Goal: Task Accomplishment & Management: Manage account settings

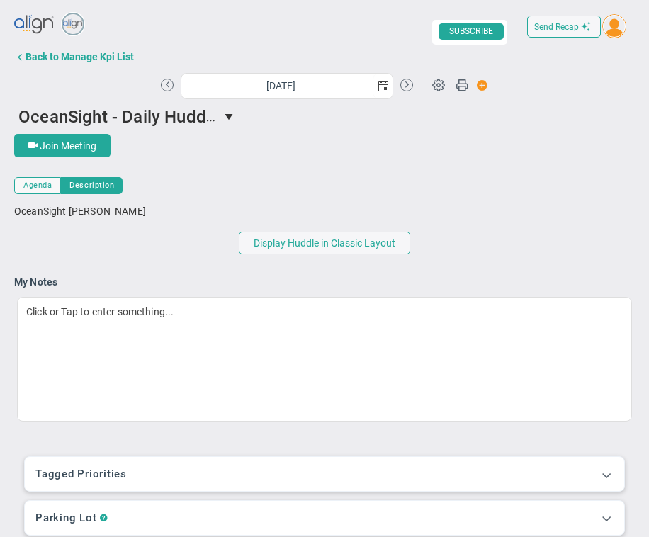
scroll to position [349, 0]
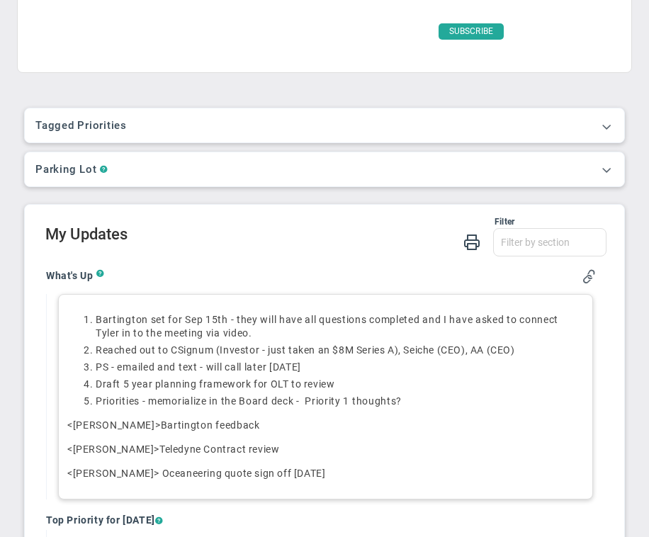
click at [475, 351] on span "Reached out to CSignum (Investor - just taken an $8M Series A), Seiche (CEO), A…" at bounding box center [305, 349] width 419 height 11
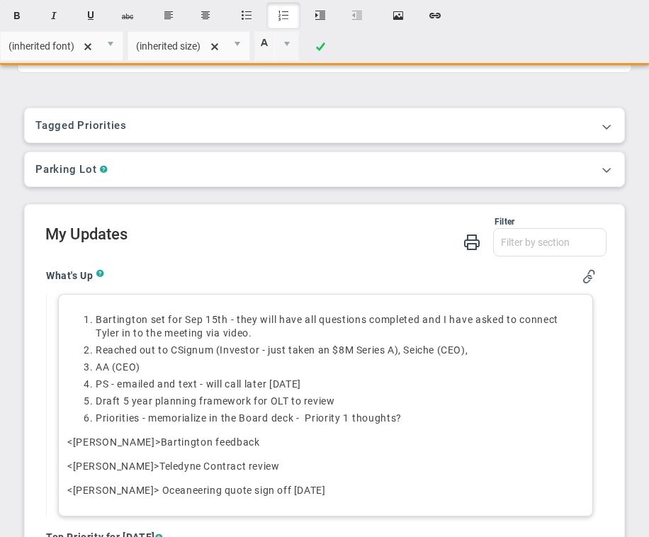
click at [185, 376] on ol "[PERSON_NAME] set for [DATE] - they will have all questions completed and I hav…" at bounding box center [325, 369] width 517 height 112
click at [176, 367] on li "AA (CEO)" at bounding box center [340, 367] width 488 height 13
click at [117, 366] on span "AA (CEO)" at bounding box center [118, 366] width 45 height 11
click at [183, 366] on li "AA ([PERSON_NAME] CEO)" at bounding box center [340, 367] width 488 height 13
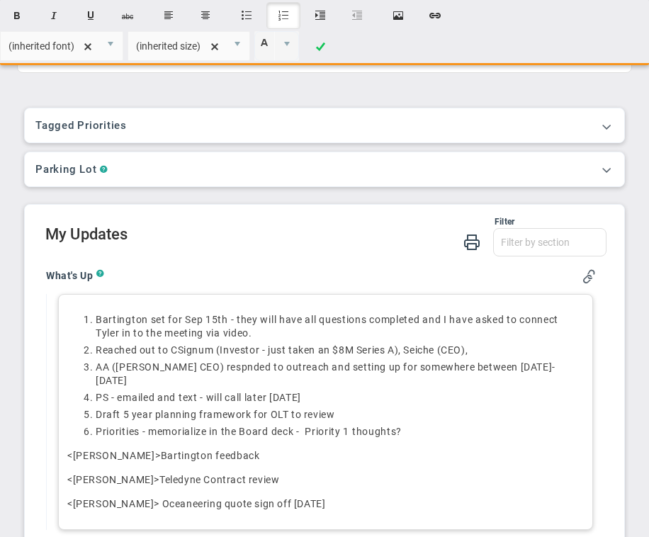
click at [351, 366] on span "AA ([PERSON_NAME] CEO) respnded to outreach and setting up for somewhere betwee…" at bounding box center [326, 373] width 460 height 25
click at [400, 371] on span "AA ([PERSON_NAME] CEO) respnded to outreach and setting up meeting for somewher…" at bounding box center [327, 373] width 463 height 25
click at [303, 337] on li "[PERSON_NAME] set for [DATE] - they will have all questions completed and I hav…" at bounding box center [340, 326] width 488 height 27
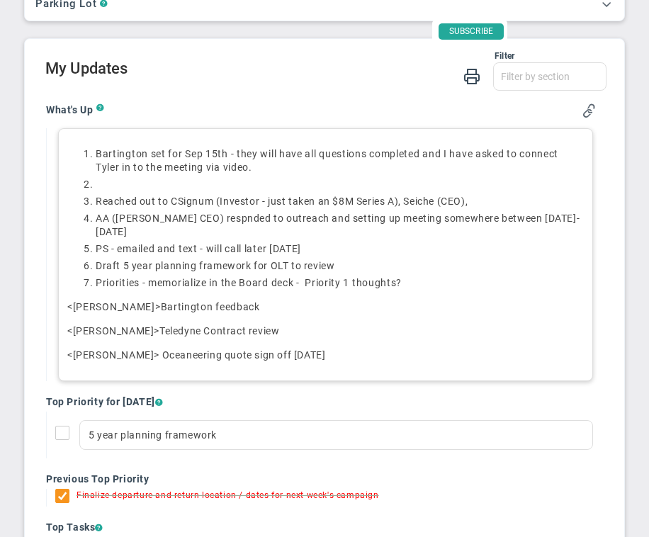
scroll to position [513, 0]
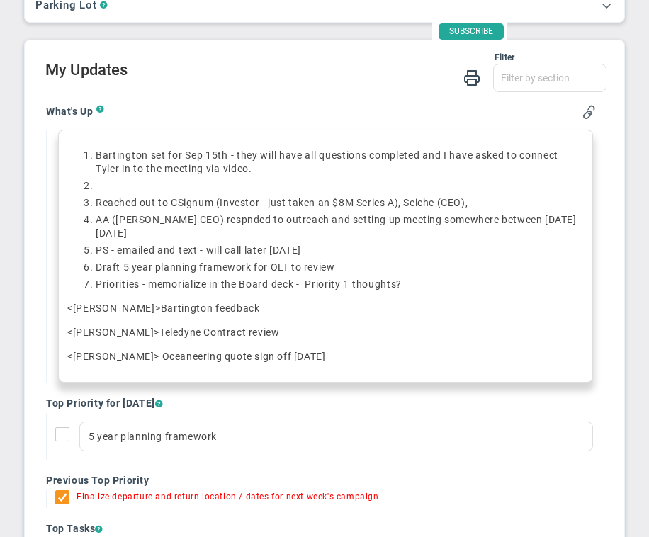
click at [102, 179] on li "﻿" at bounding box center [340, 185] width 488 height 13
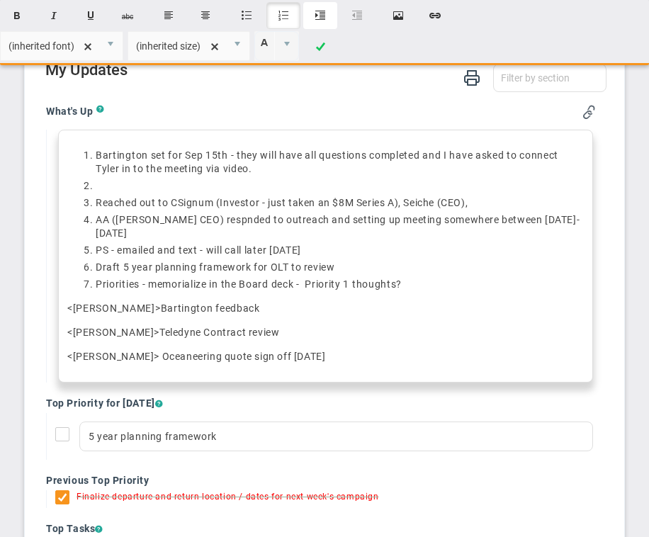
click at [325, 11] on button "Indent" at bounding box center [320, 15] width 34 height 27
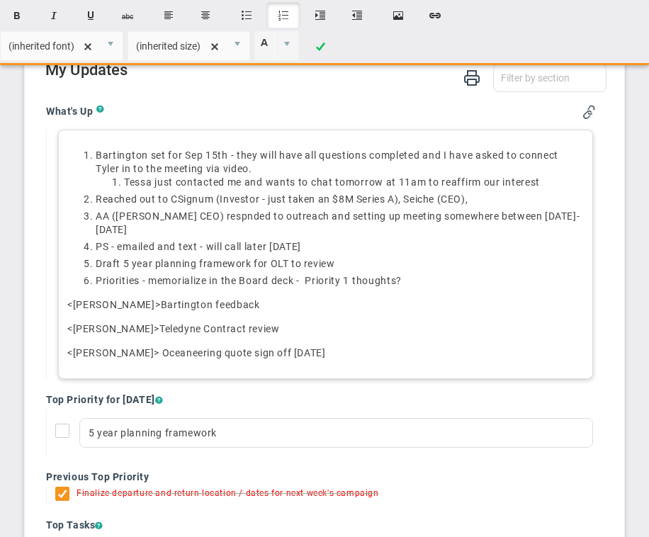
click at [194, 217] on span "AA ([PERSON_NAME] CEO) respnded to outreach and setting up meeting somewhere be…" at bounding box center [338, 222] width 484 height 25
click at [188, 218] on span "AA ([PERSON_NAME] CEO) responded to outreach and setting up meeting somewhere b…" at bounding box center [322, 222] width 453 height 25
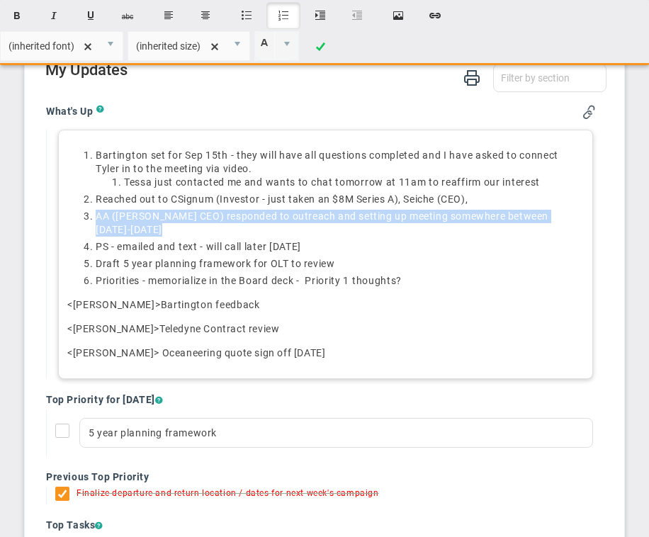
click at [188, 218] on span "AA ([PERSON_NAME] CEO) responded to outreach and setting up meeting somewhere b…" at bounding box center [322, 222] width 453 height 25
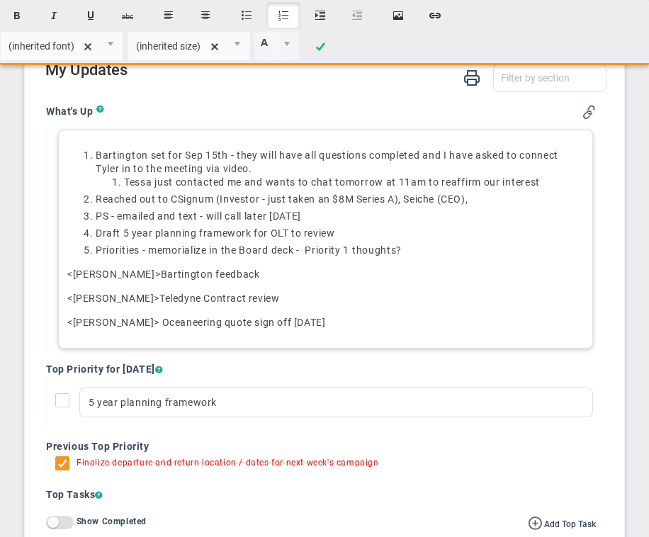
click at [96, 199] on li "Reached out to CSignum (Investor - just taken an $8M Series A), Seiche (CEO)," at bounding box center [340, 199] width 488 height 13
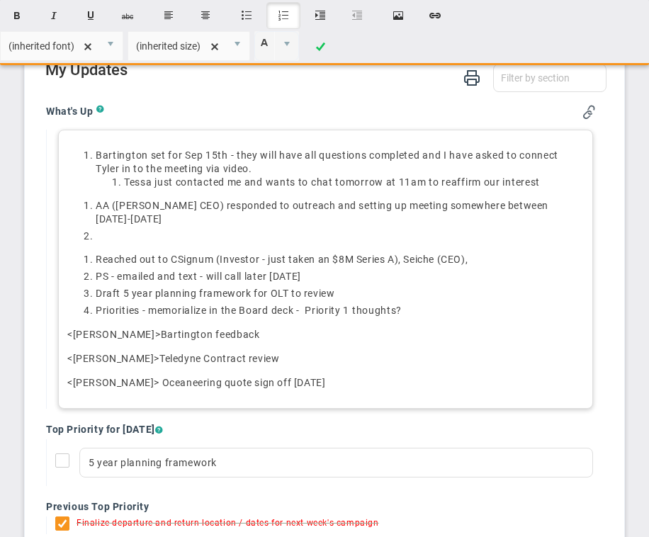
click at [125, 230] on li at bounding box center [340, 236] width 488 height 13
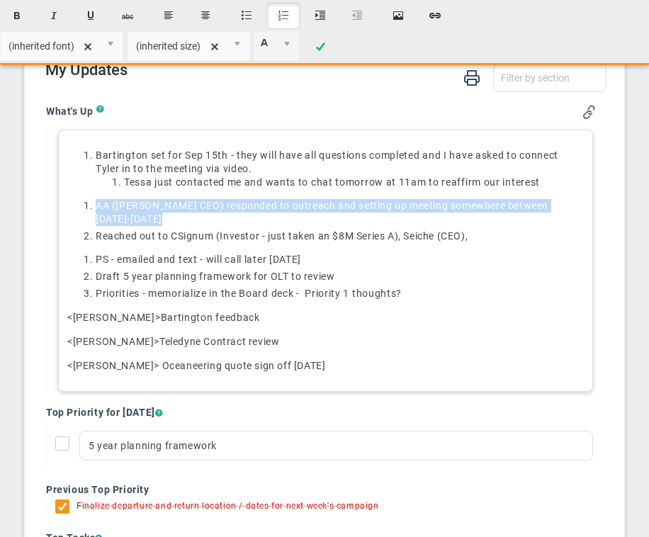
drag, startPoint x: 78, startPoint y: 203, endPoint x: 97, endPoint y: 213, distance: 21.5
click at [97, 213] on ol "AA ([PERSON_NAME] CEO) responded to outreach and setting up meeting somewhere b…" at bounding box center [325, 221] width 517 height 44
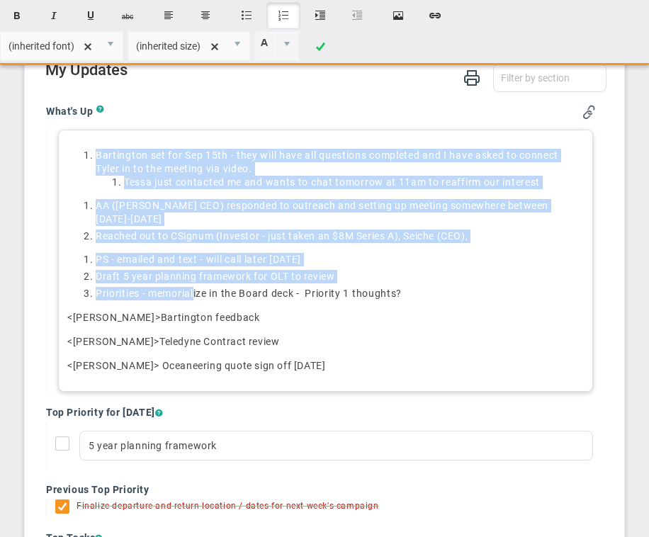
drag, startPoint x: 80, startPoint y: 154, endPoint x: 196, endPoint y: 277, distance: 168.9
click at [196, 277] on div "[PERSON_NAME] set for [DATE] - they will have all questions completed and I hav…" at bounding box center [325, 261] width 535 height 262
click at [278, 16] on button "Insert ordered list" at bounding box center [283, 15] width 34 height 27
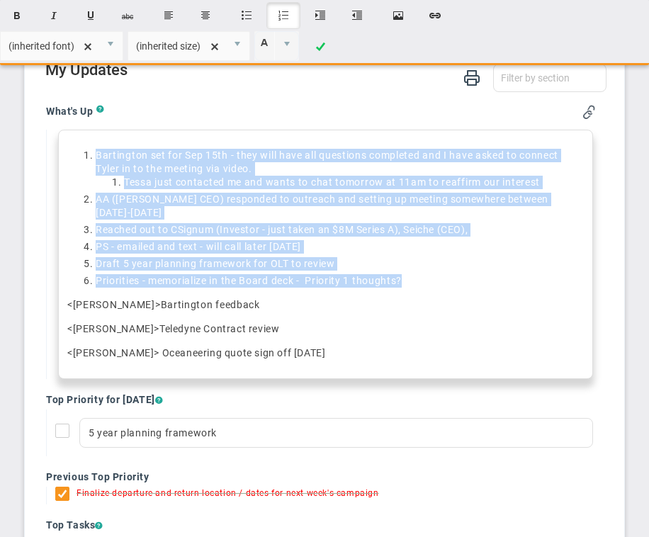
click at [281, 16] on button "Insert ordered list" at bounding box center [283, 15] width 34 height 27
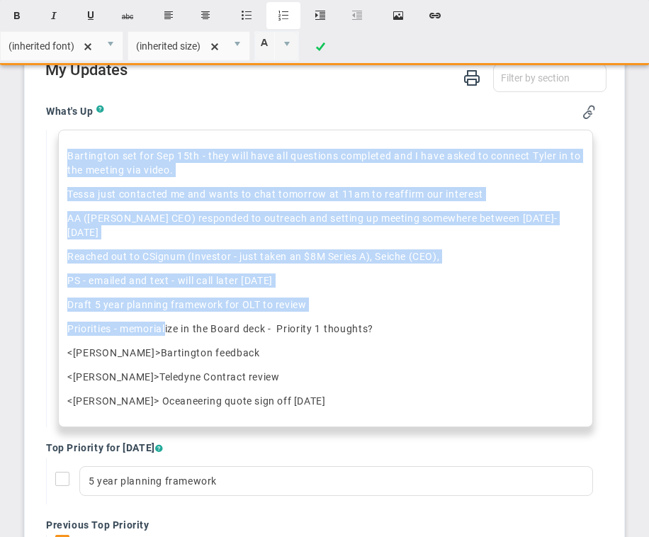
click at [281, 16] on button "Insert ordered list" at bounding box center [283, 15] width 34 height 27
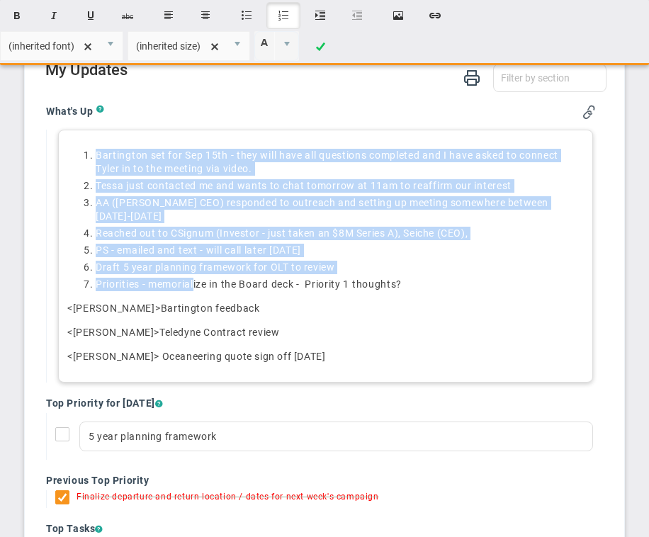
click at [96, 187] on li "﻿[PERSON_NAME] just contacted me and wants to chat [DATE] at 11am to reaffirm o…" at bounding box center [340, 185] width 488 height 13
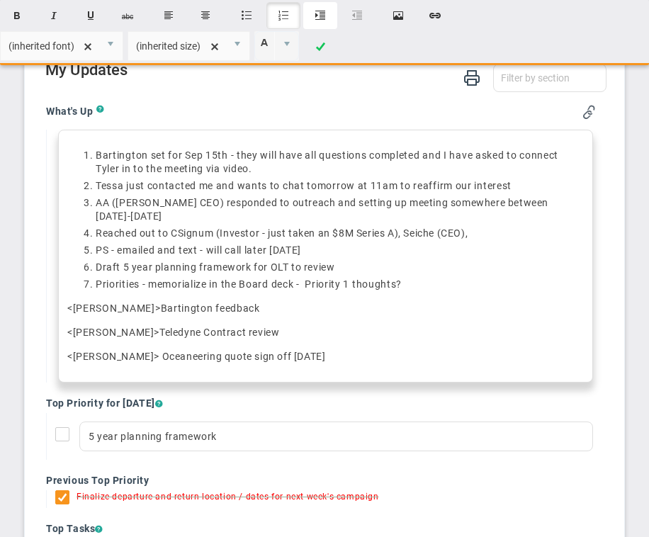
click at [315, 17] on button "Indent" at bounding box center [320, 15] width 34 height 27
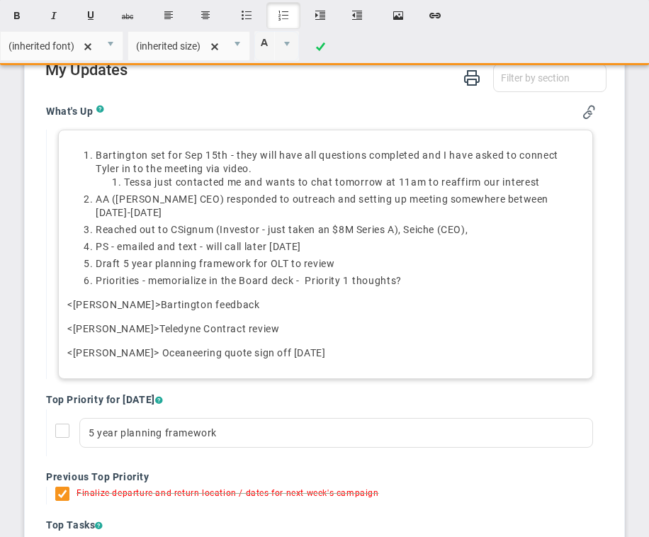
click at [96, 152] on li "[PERSON_NAME] set for [DATE] - they will have all questions completed and I hav…" at bounding box center [340, 169] width 488 height 40
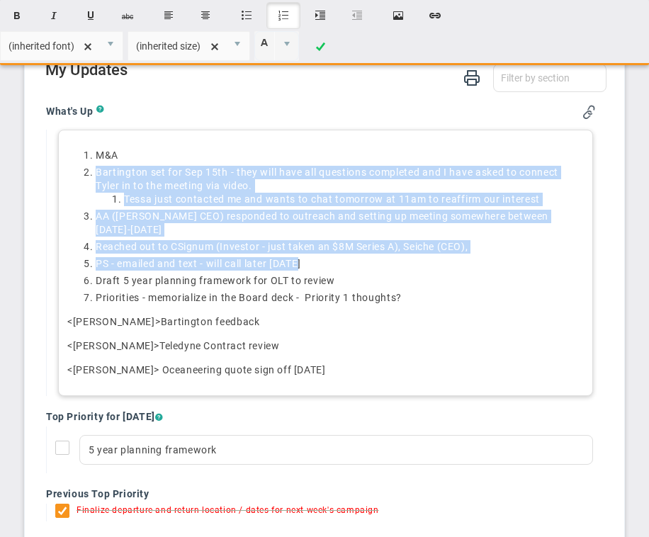
drag, startPoint x: 93, startPoint y: 173, endPoint x: 337, endPoint y: 253, distance: 257.2
click at [337, 253] on ol "M&A Bartington set for [DATE] - they will have all questions completed and I ha…" at bounding box center [325, 227] width 517 height 156
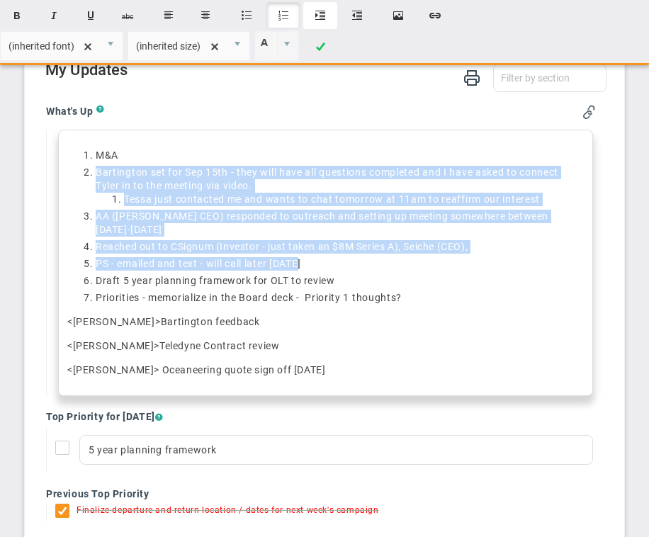
click at [320, 16] on button "Indent" at bounding box center [320, 15] width 34 height 27
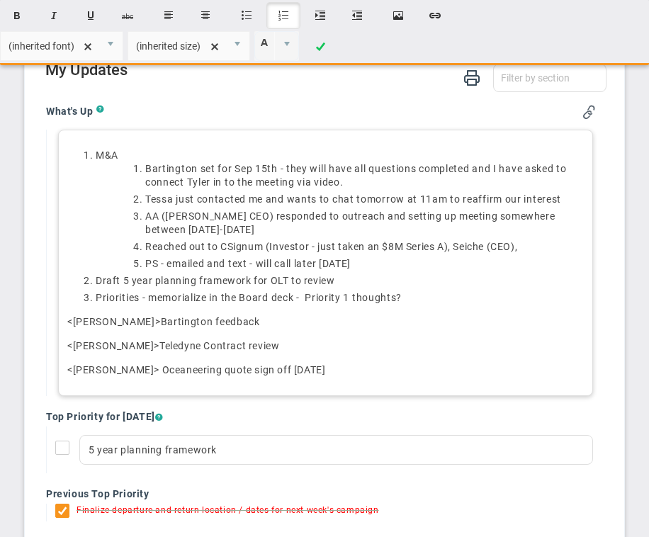
click at [145, 198] on li "﻿﻿﻿[PERSON_NAME] just contacted me and wants to chat [DATE] at 11am to reaffirm…" at bounding box center [364, 199] width 439 height 13
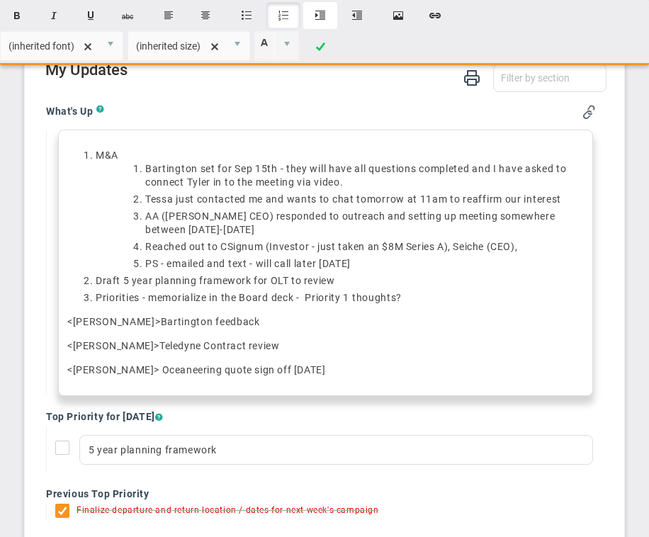
click at [320, 12] on button "Indent" at bounding box center [320, 15] width 34 height 27
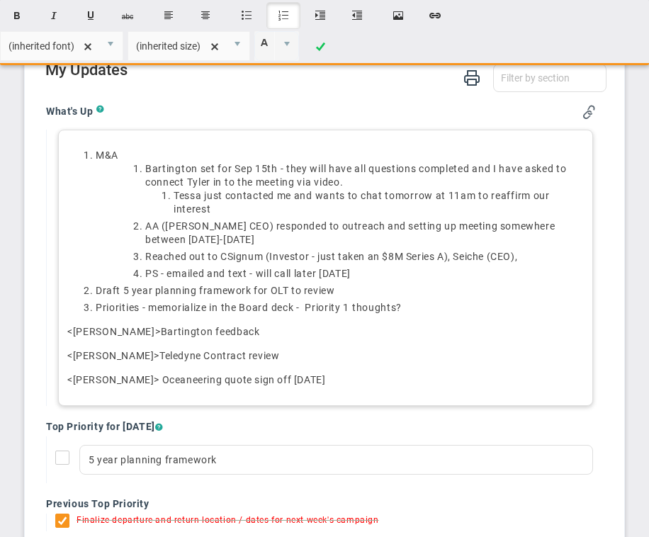
click at [253, 235] on li "AA ([PERSON_NAME] CEO) responded to outreach and setting up meeting somewhere b…" at bounding box center [364, 233] width 439 height 27
click at [492, 196] on span "﻿﻿﻿﻿﻿[PERSON_NAME] just contacted me and wants to chat [DATE] at 11am to reaffi…" at bounding box center [362, 202] width 376 height 25
click at [500, 197] on span "﻿﻿﻿﻿﻿[PERSON_NAME] just contacted me and wants to chat [DATE] at 11am to just r…" at bounding box center [372, 202] width 397 height 25
click at [264, 209] on li "﻿﻿﻿﻿﻿[PERSON_NAME] just contacted me and wants to chat [DATE] at 11am to reaffi…" at bounding box center [379, 202] width 410 height 27
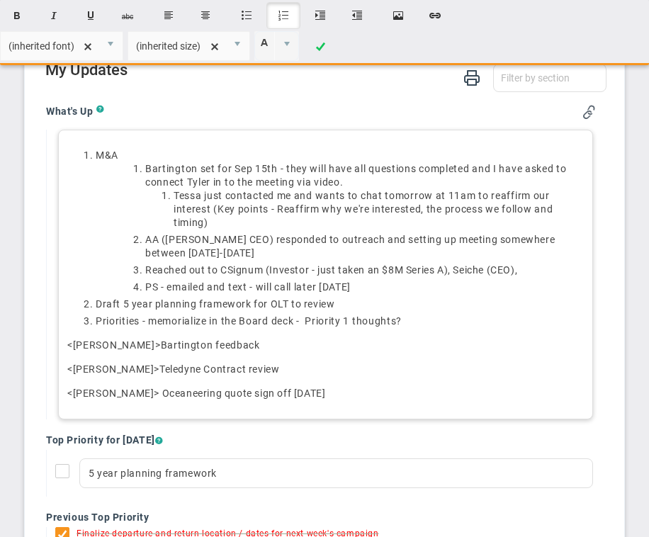
click at [458, 271] on span "Reached out to CSignum (Investor - just taken an $8M Series A), Seiche (CEO)," at bounding box center [331, 269] width 372 height 11
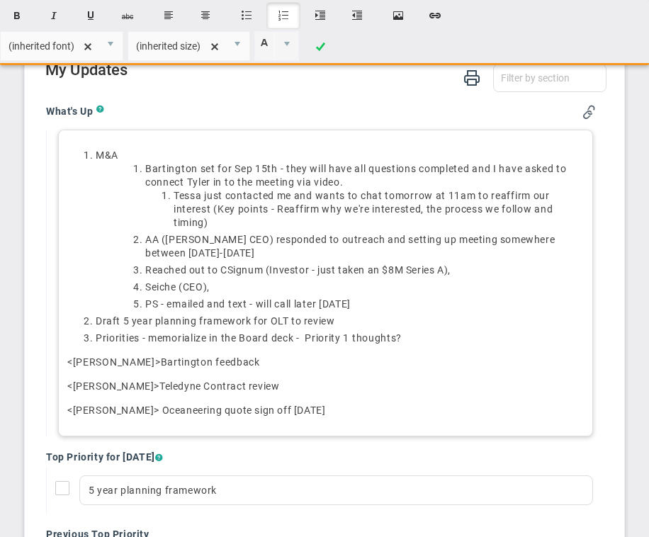
click at [169, 306] on span "PS - emailed and text - will call later [DATE]" at bounding box center [247, 303] width 205 height 11
click at [253, 303] on span "PS - I emailed and text - will call later [DATE]" at bounding box center [251, 303] width 212 height 11
click at [297, 305] on span "PS - I emailed and texted - will call later [DATE]" at bounding box center [256, 303] width 223 height 11
click at [276, 305] on span "PS - I emailed and texted - will now call later [DATE]" at bounding box center [268, 303] width 247 height 11
click at [264, 305] on span "PS - I emailed and texted - will now call later [DATE]" at bounding box center [268, 303] width 247 height 11
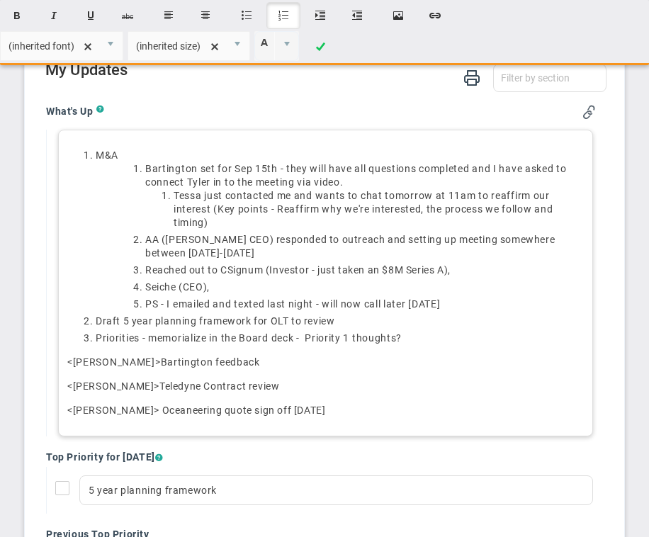
click at [461, 304] on li "PS - I emailed and texted last night - will now call later [DATE]" at bounding box center [364, 304] width 439 height 13
click at [349, 303] on span "PS - I emailed and texted last night - will now call later [DATE]" at bounding box center [292, 303] width 295 height 11
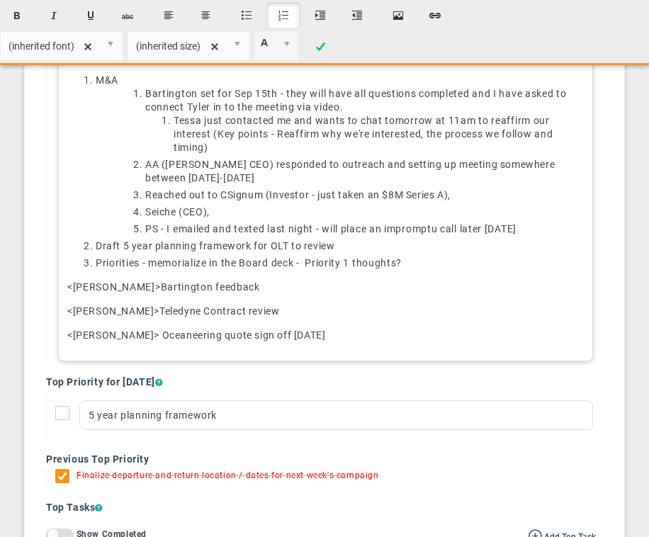
scroll to position [601, 0]
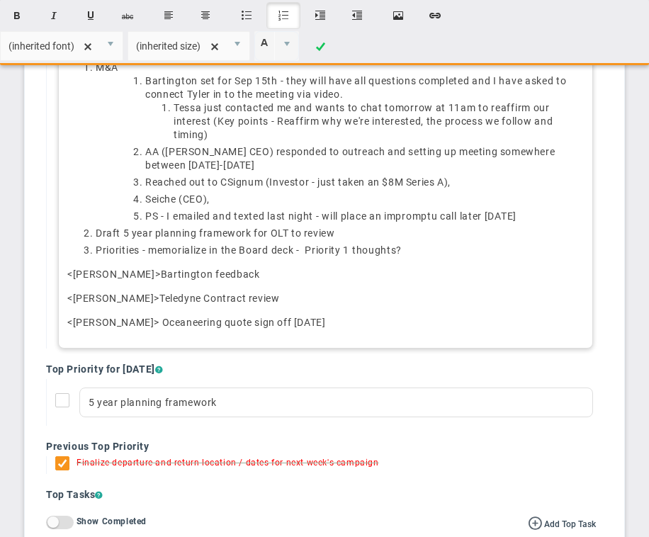
click at [221, 276] on p "<[PERSON_NAME]> Bartington feedback" at bounding box center [325, 274] width 517 height 14
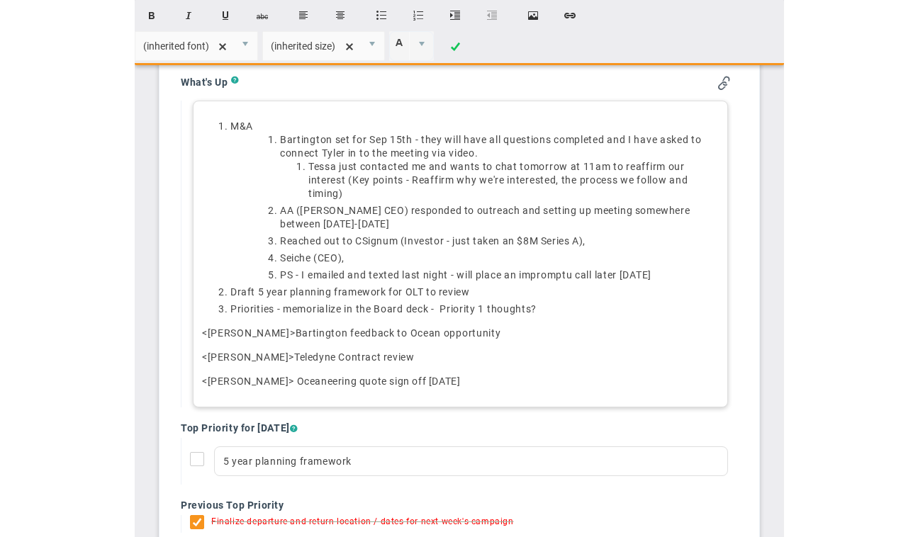
scroll to position [0, 0]
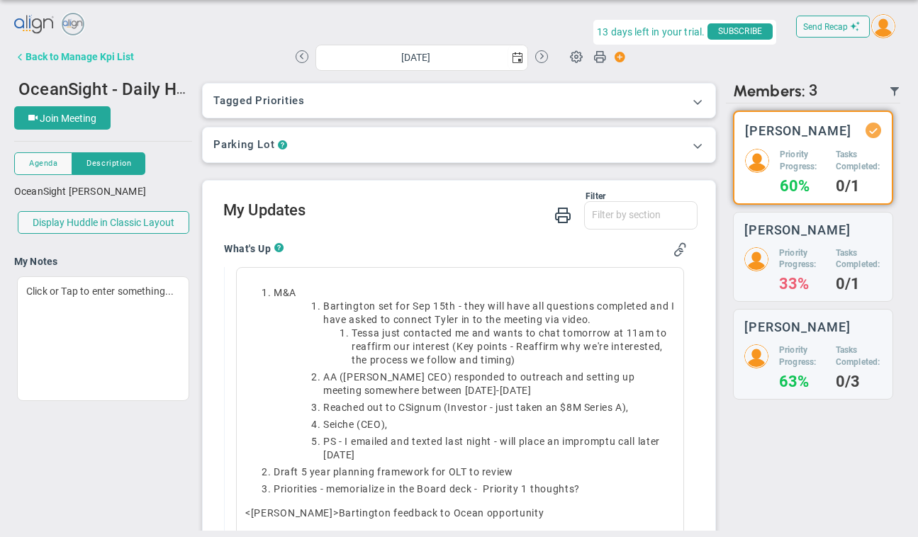
click at [116, 60] on div "Back to Manage Kpi List" at bounding box center [80, 56] width 108 height 11
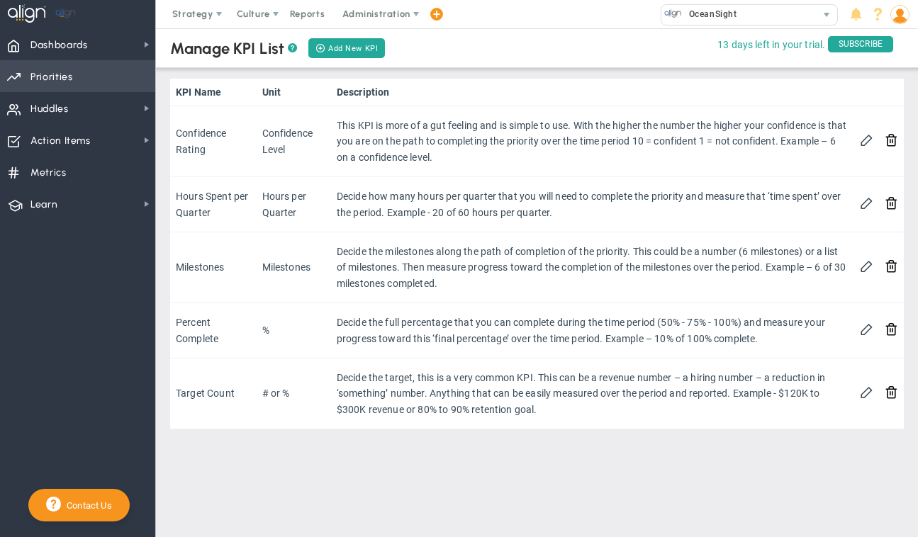
click at [103, 81] on span "Priorities OKR Tree Priorities OKRs" at bounding box center [77, 76] width 155 height 32
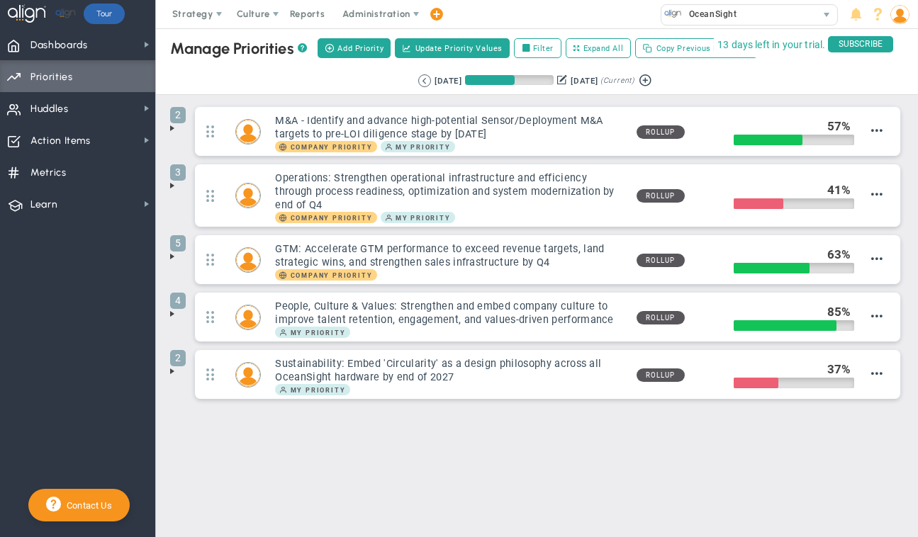
click at [172, 126] on span at bounding box center [172, 128] width 11 height 11
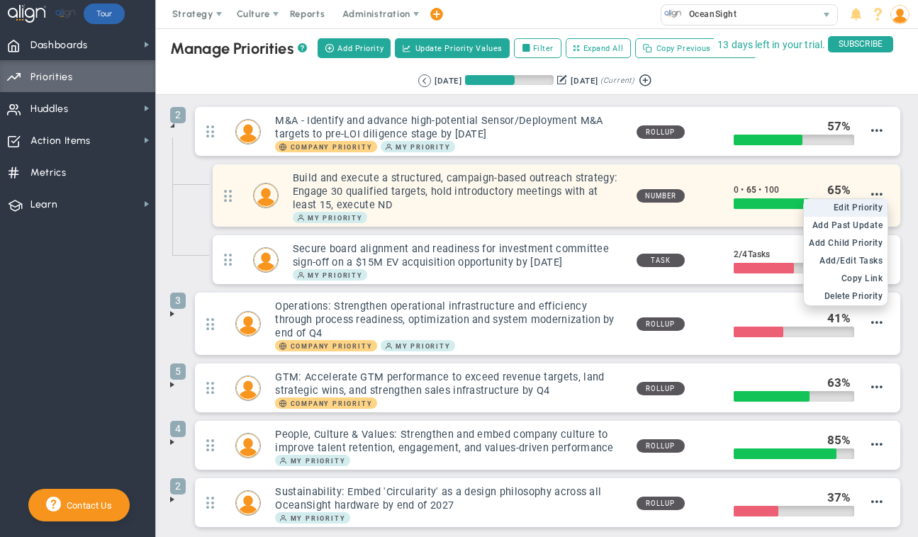
click at [648, 205] on span "Edit Priority" at bounding box center [858, 208] width 50 height 10
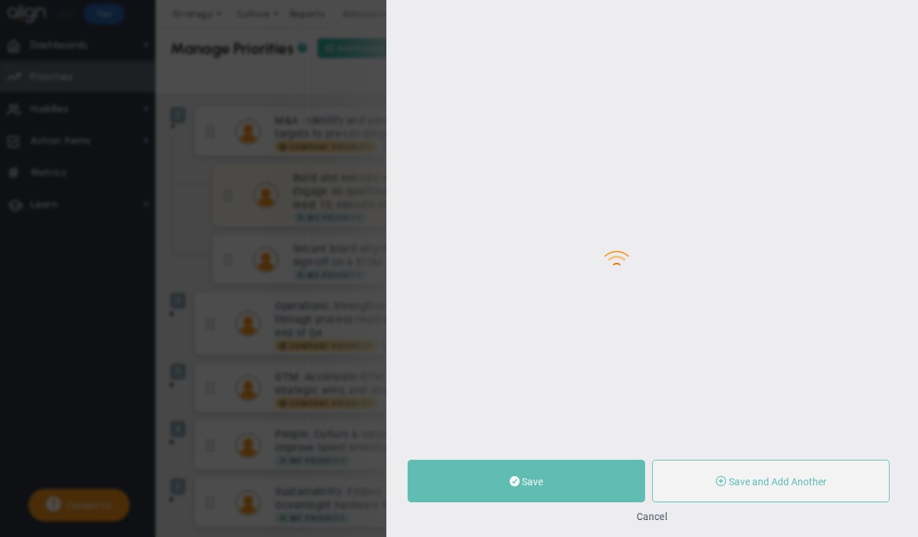
type input "Build and execute a structured, campaign-based outreach strategy: Engage 30 qua…"
type input "0"
type input "65"
type input "100"
radio input "true"
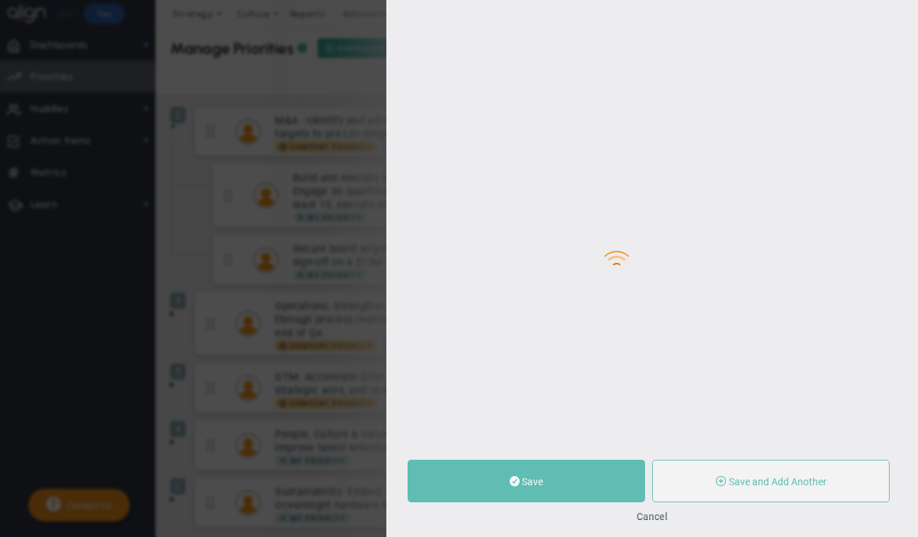
type input "[PERSON_NAME]"
type input "0"
type input "65"
type input "100"
radio input "true"
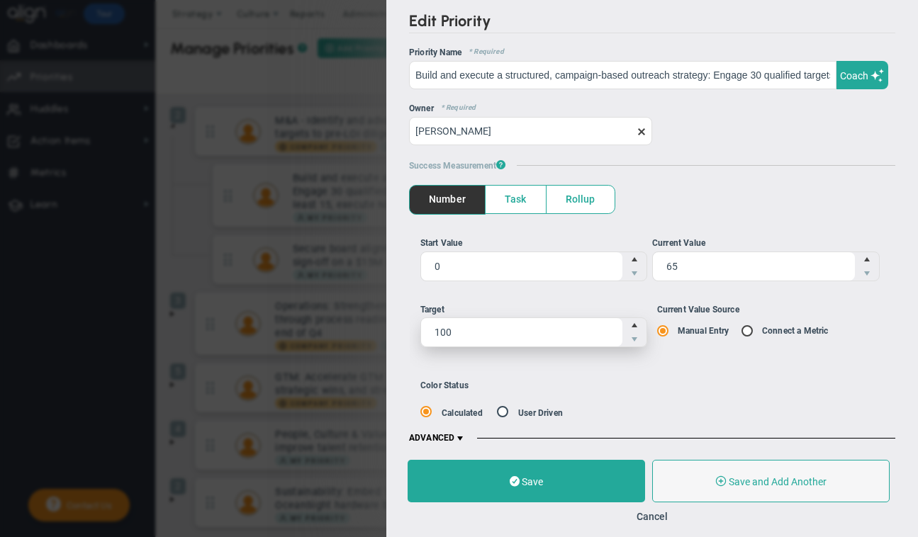
scroll to position [10, 0]
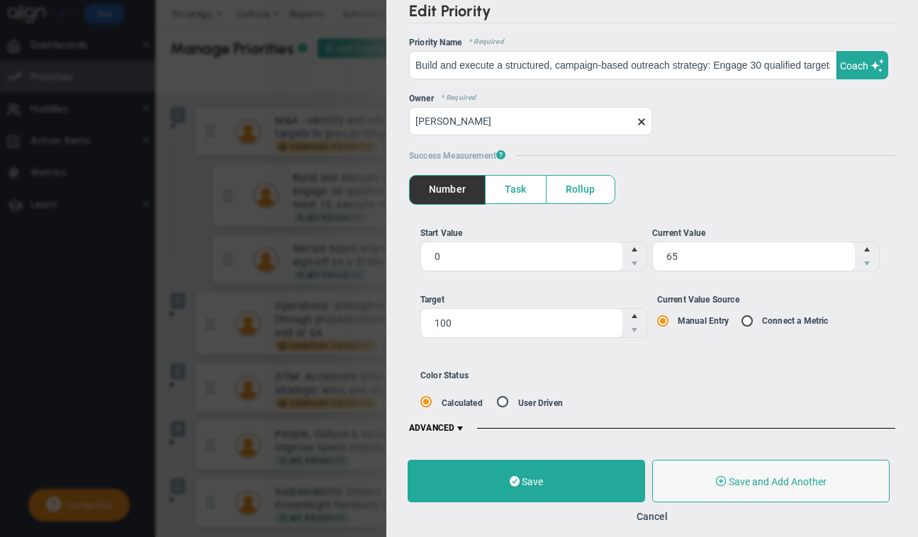
click at [462, 427] on span at bounding box center [459, 428] width 11 height 11
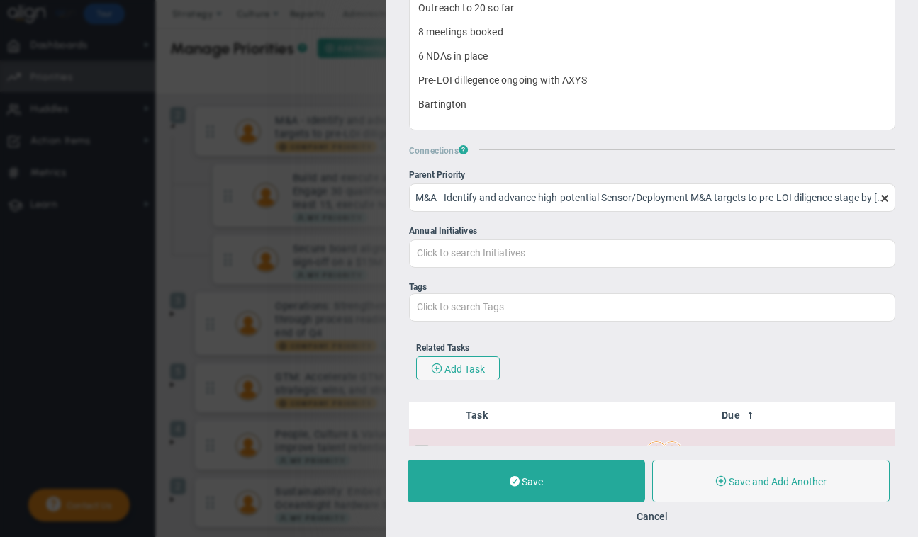
scroll to position [405, 0]
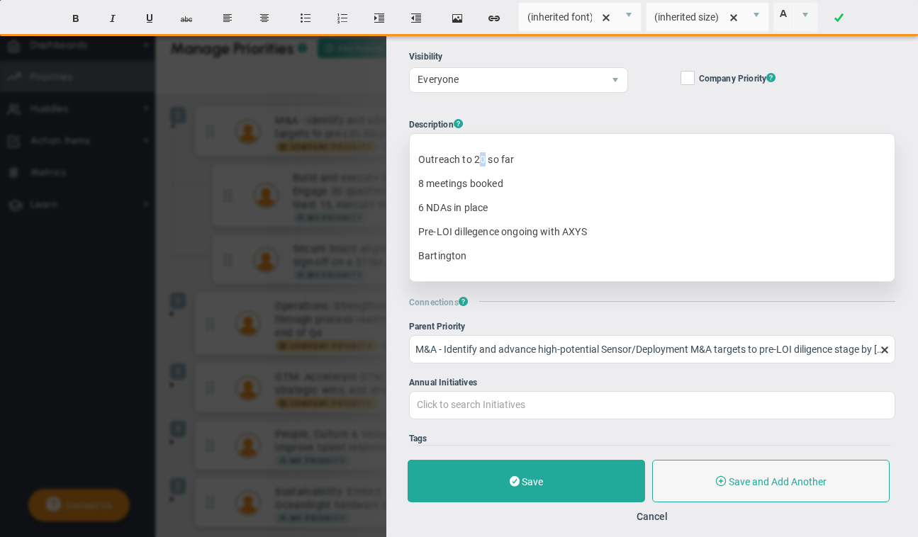
click at [484, 159] on span "Outreach to 20 so far" at bounding box center [466, 159] width 96 height 11
click at [492, 259] on p "Bartington" at bounding box center [652, 256] width 468 height 14
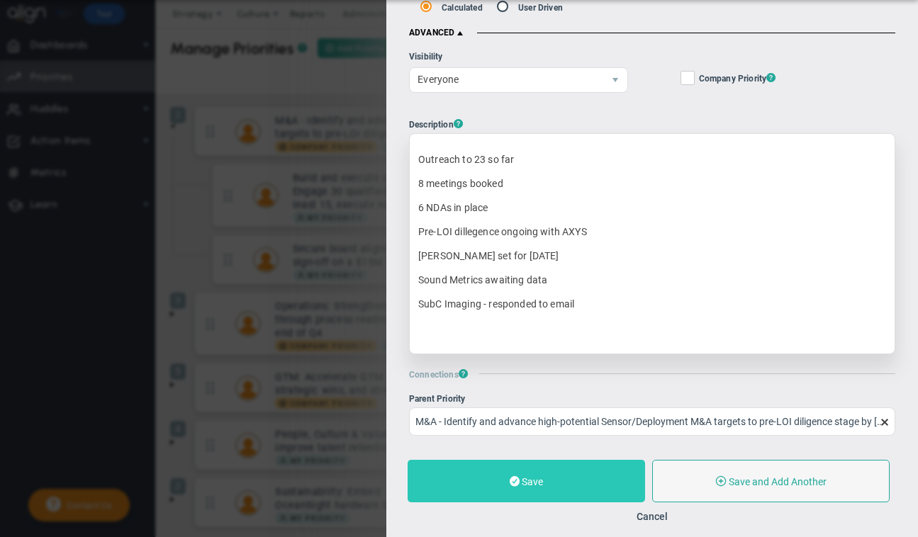
click at [529, 478] on span "Save" at bounding box center [531, 481] width 21 height 11
